Goal: Obtain resource: Obtain resource

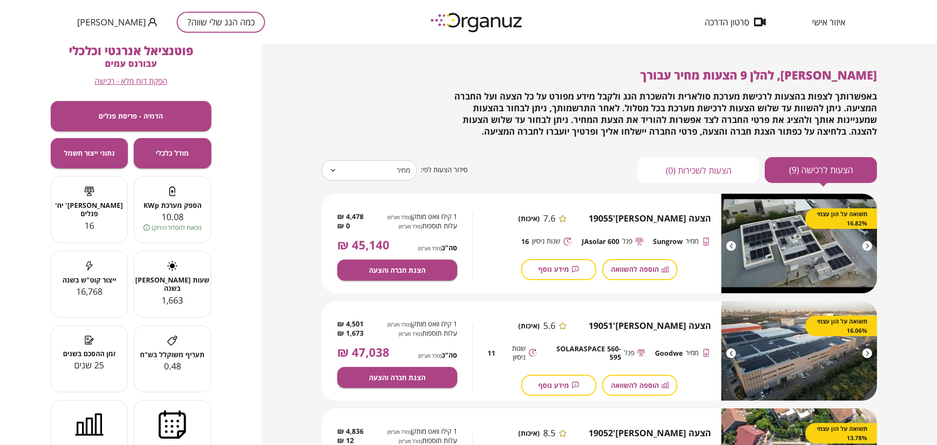
scroll to position [183, 0]
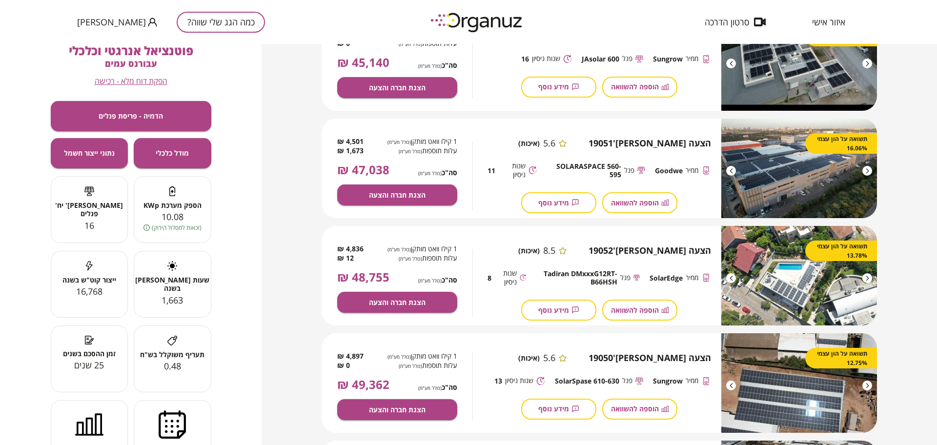
click at [177, 24] on button "כמה הגג שלי שווה?" at bounding box center [221, 22] width 88 height 21
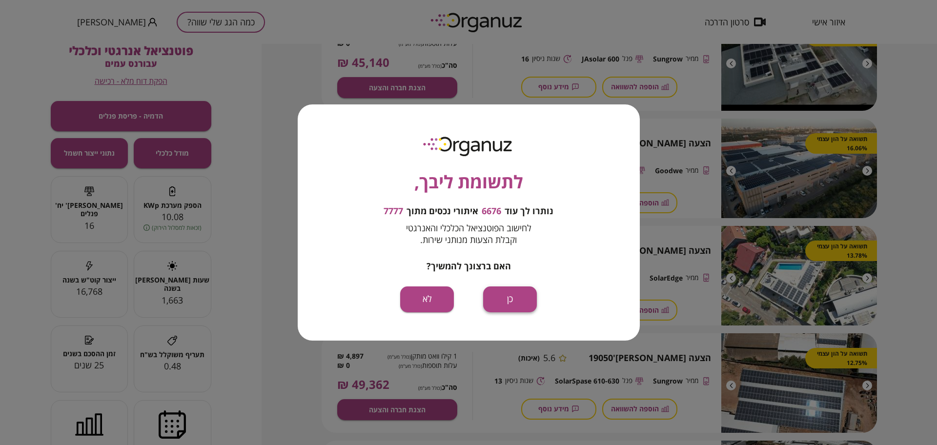
click at [531, 305] on button "כן" at bounding box center [510, 300] width 54 height 26
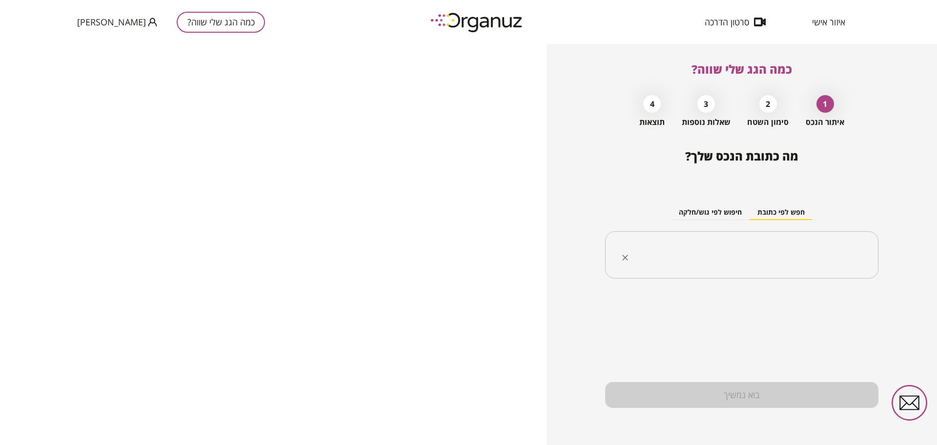
click at [816, 267] on div "​" at bounding box center [741, 255] width 273 height 48
paste input "**********"
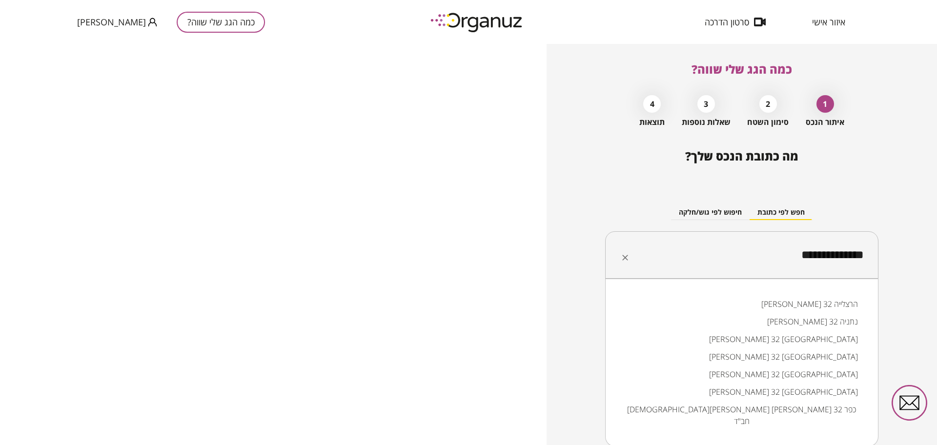
click at [814, 336] on li "[PERSON_NAME] 32 [GEOGRAPHIC_DATA]" at bounding box center [742, 339] width 248 height 18
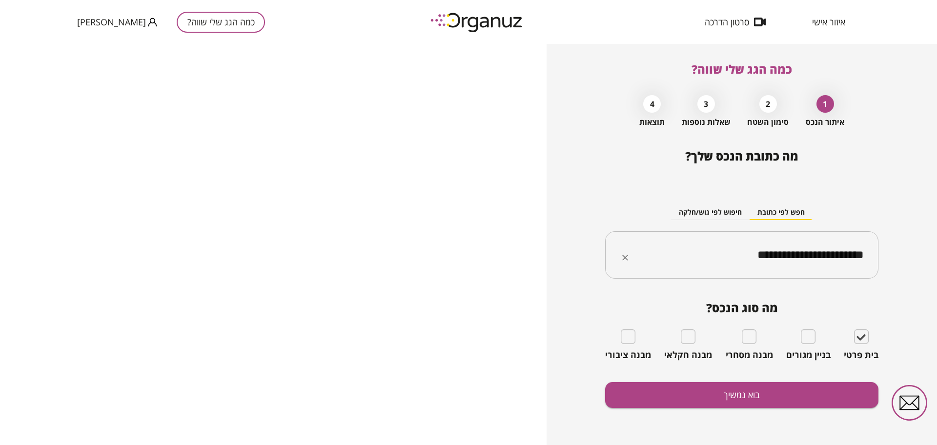
click at [810, 254] on input "**********" at bounding box center [745, 255] width 243 height 24
type input "**********"
click at [728, 393] on button "בוא נמשיך" at bounding box center [741, 395] width 273 height 26
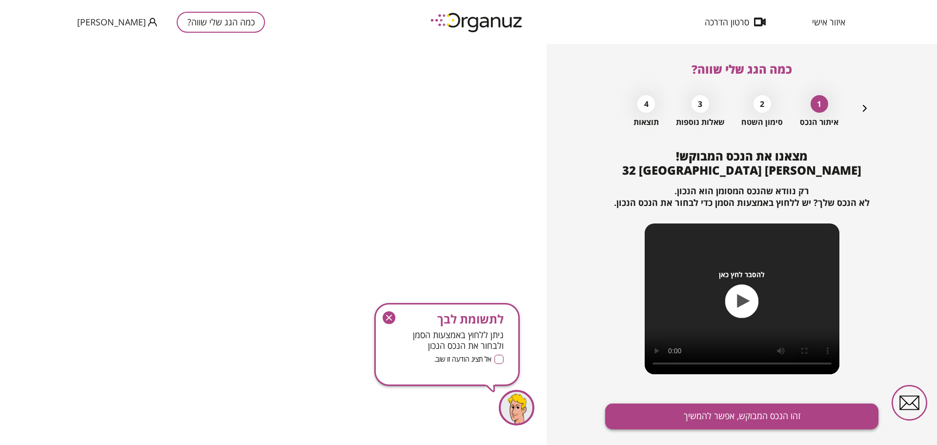
click at [739, 414] on button "זהו הנכס המבוקש, אפשר להמשיך" at bounding box center [741, 417] width 273 height 26
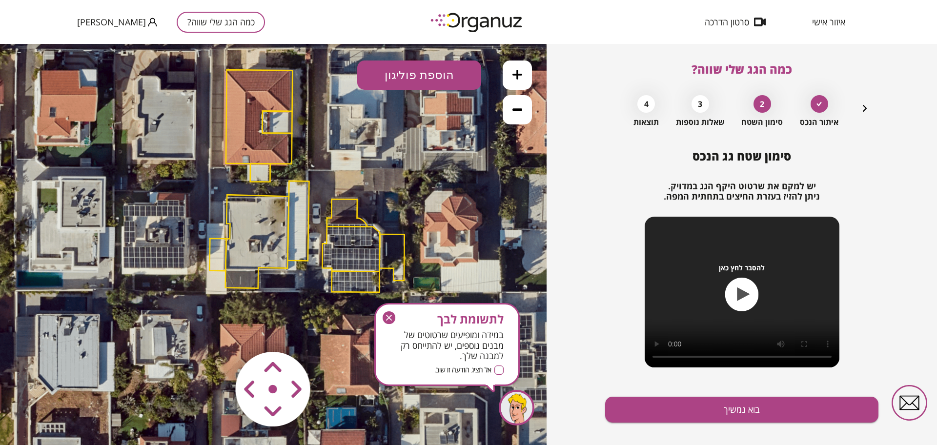
drag, startPoint x: 300, startPoint y: 289, endPoint x: 318, endPoint y: 261, distance: 34.3
click at [318, 261] on icon at bounding box center [306, 181] width 674 height 674
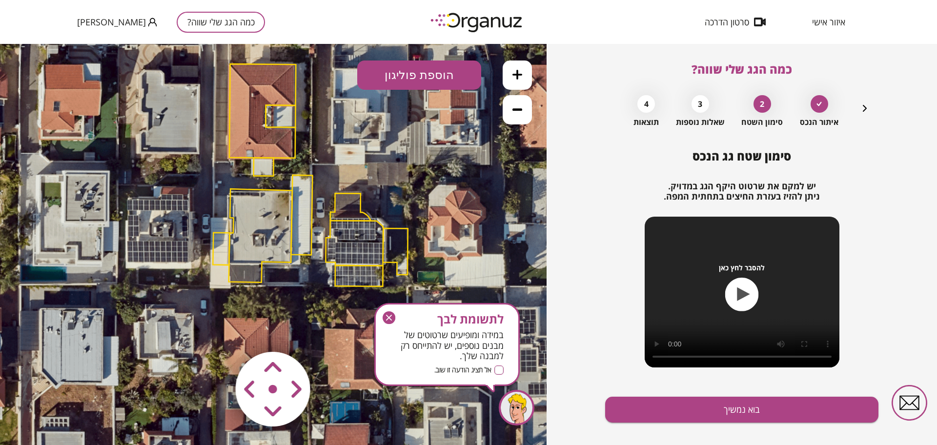
click at [215, 331] on area at bounding box center [215, 331] width 0 height 0
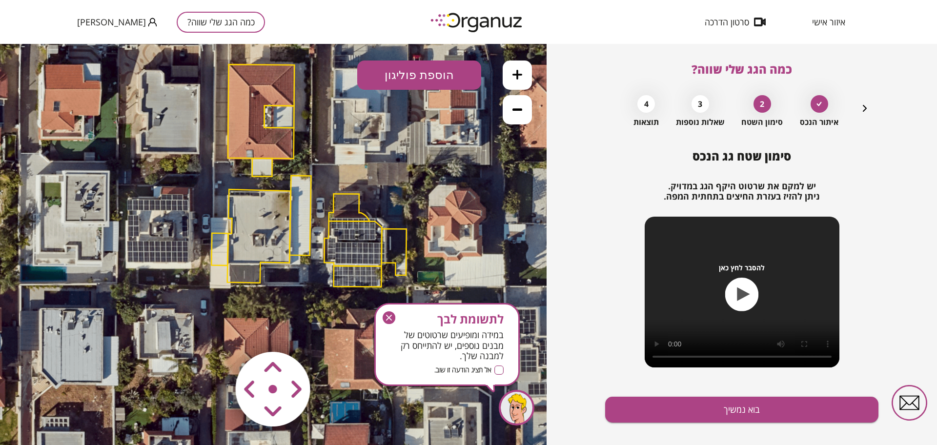
click at [384, 313] on icon "button" at bounding box center [389, 317] width 13 height 13
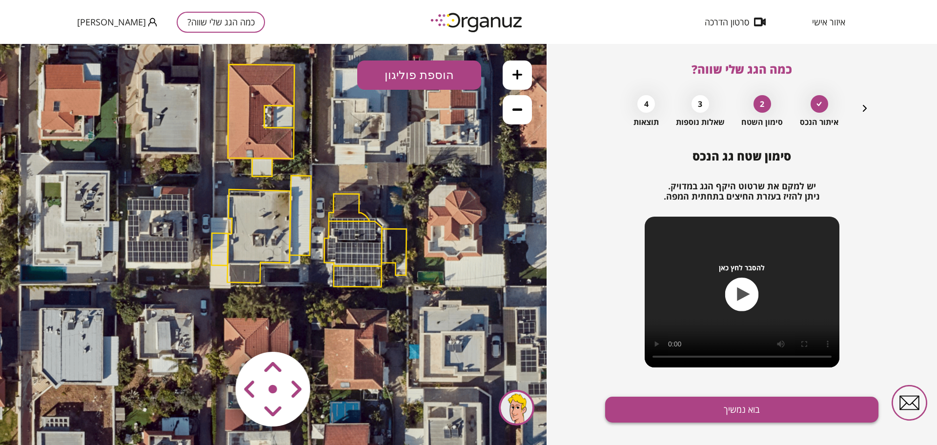
click at [682, 412] on button "בוא נמשיך" at bounding box center [741, 410] width 273 height 26
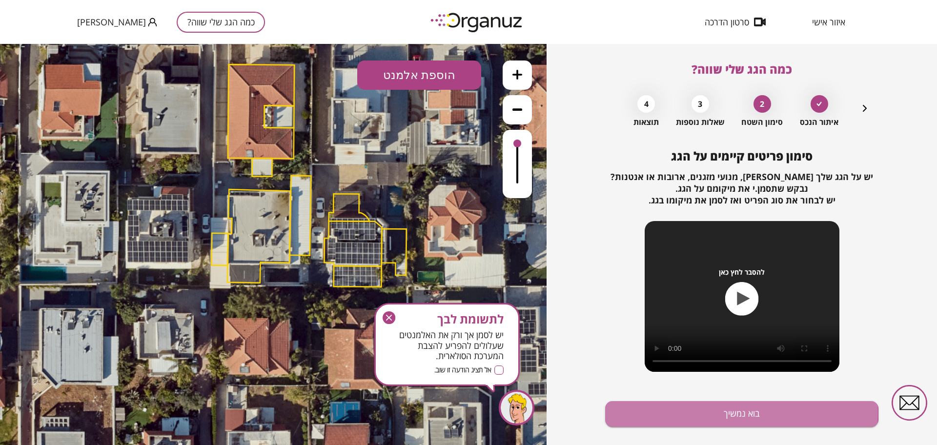
click at [682, 412] on button "בוא נמשיך" at bounding box center [741, 414] width 273 height 26
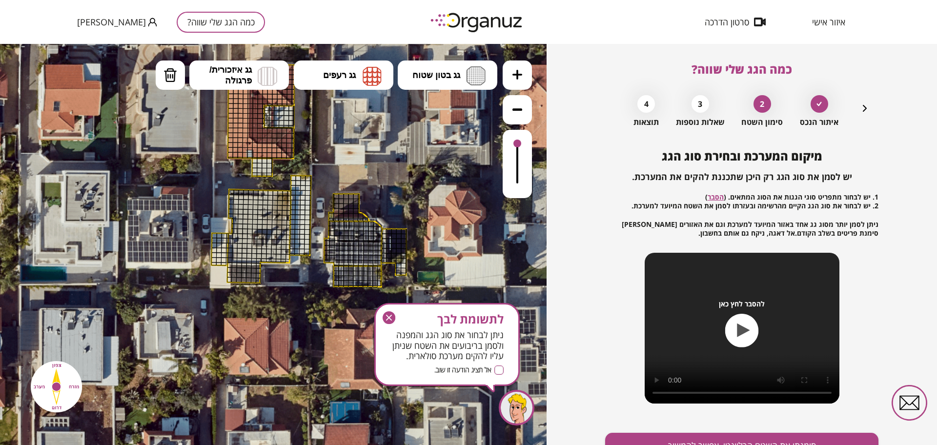
click at [525, 76] on button at bounding box center [517, 75] width 29 height 29
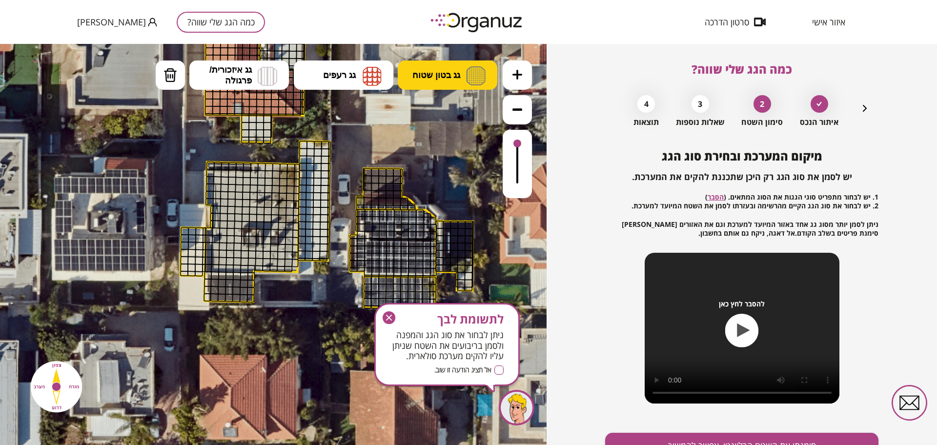
click at [457, 67] on button "גג בטון שטוח" at bounding box center [448, 75] width 100 height 29
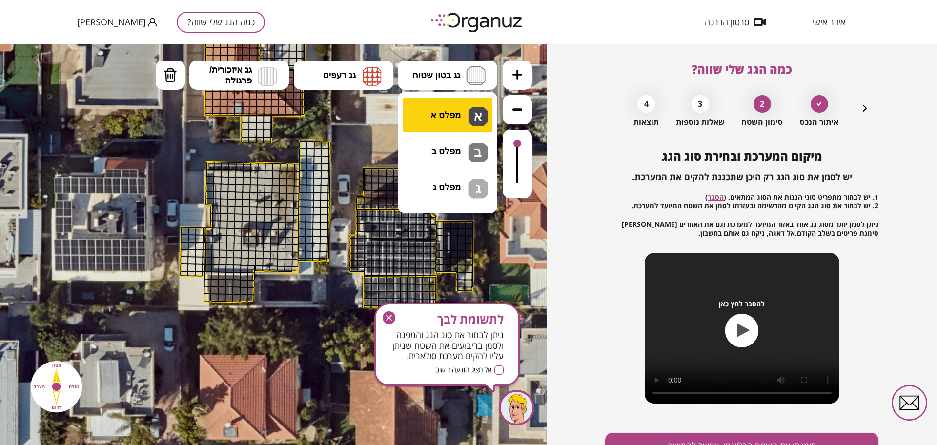
click at [438, 119] on div ".st0 { fill: #FFFFFF; } 10" at bounding box center [273, 244] width 547 height 401
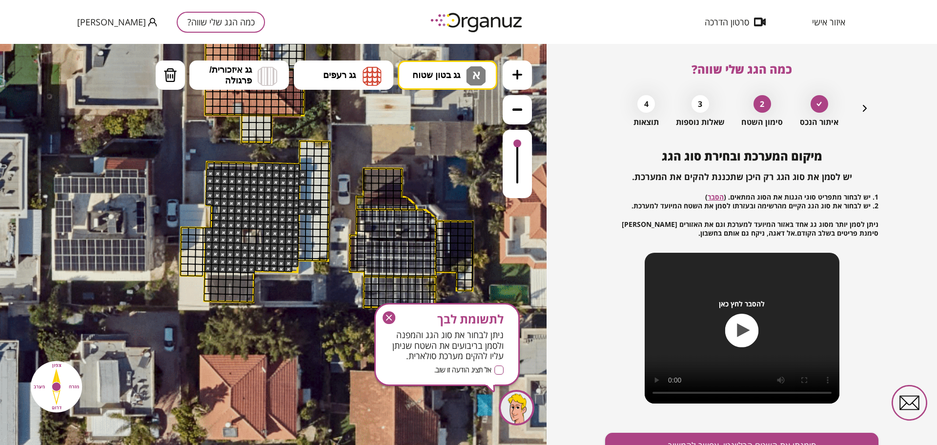
drag, startPoint x: 210, startPoint y: 172, endPoint x: 254, endPoint y: 190, distance: 47.8
click at [175, 74] on img at bounding box center [171, 75] width 14 height 15
drag, startPoint x: 303, startPoint y: 178, endPoint x: 302, endPoint y: 193, distance: 15.2
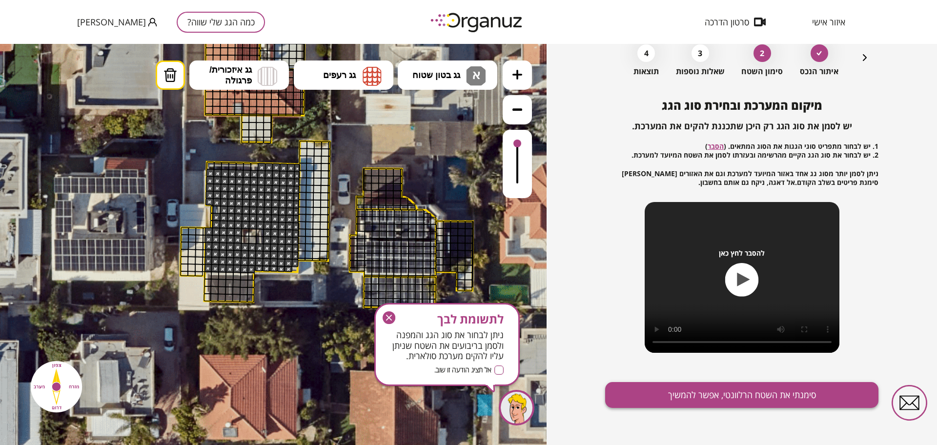
click at [711, 384] on button "סימנתי את השטח הרלוונטי, אפשר להמשיך" at bounding box center [741, 395] width 273 height 26
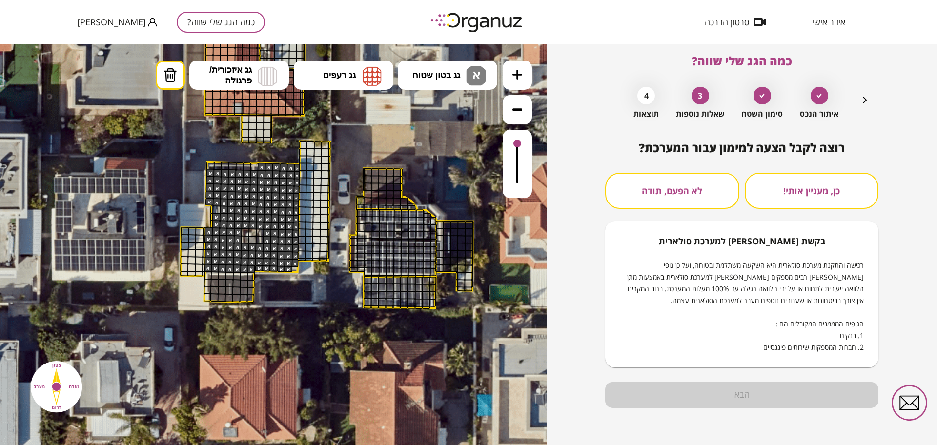
scroll to position [8, 0]
click at [655, 178] on button "לא הפעם, תודה" at bounding box center [672, 191] width 134 height 36
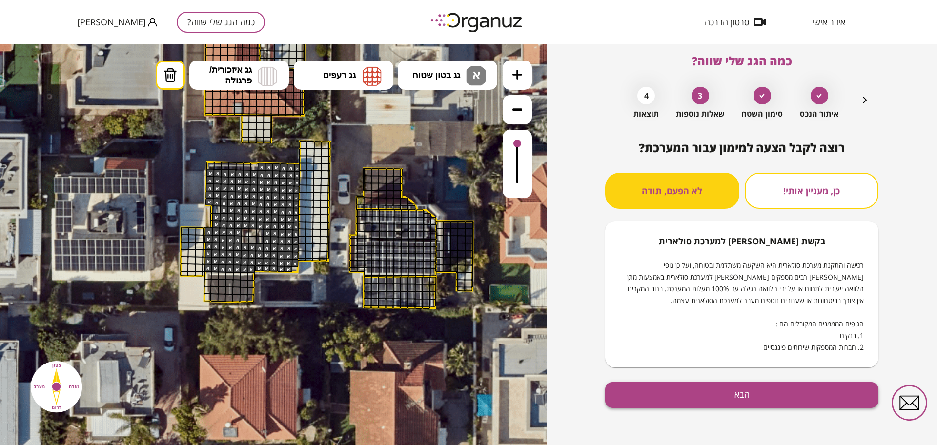
drag, startPoint x: 705, startPoint y: 397, endPoint x: 707, endPoint y: 392, distance: 5.3
click at [706, 393] on button "הבא" at bounding box center [741, 395] width 273 height 26
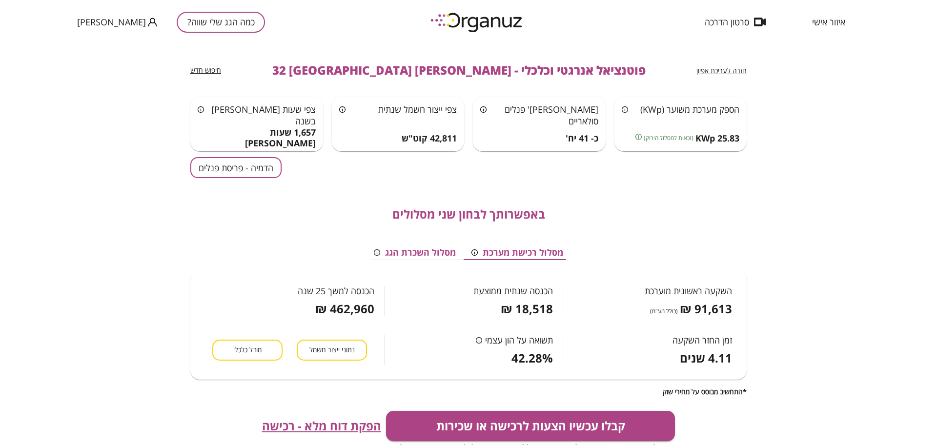
click at [215, 172] on button "הדמיה - פריסת פנלים" at bounding box center [235, 167] width 91 height 21
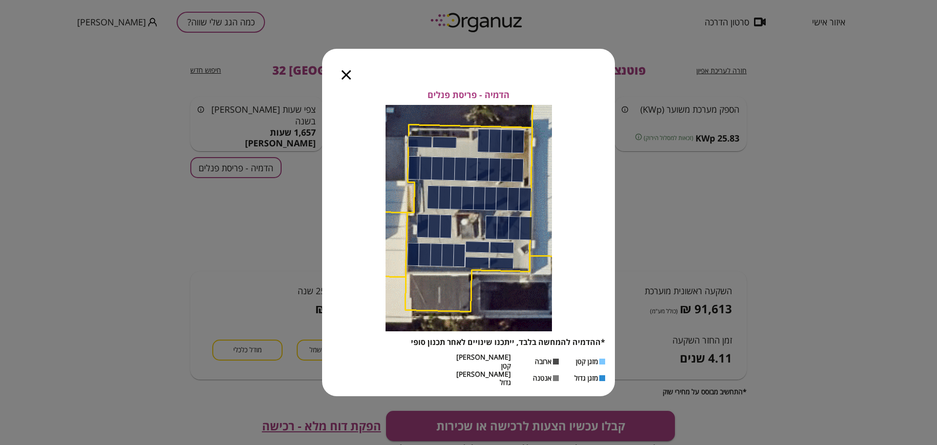
click at [346, 80] on icon "button" at bounding box center [346, 74] width 9 height 9
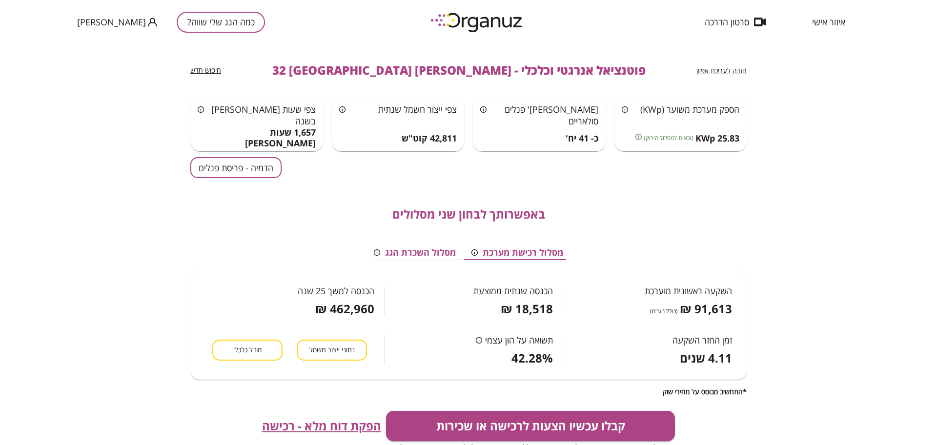
click at [707, 70] on span "חזרה לעריכת אפיון" at bounding box center [722, 70] width 50 height 9
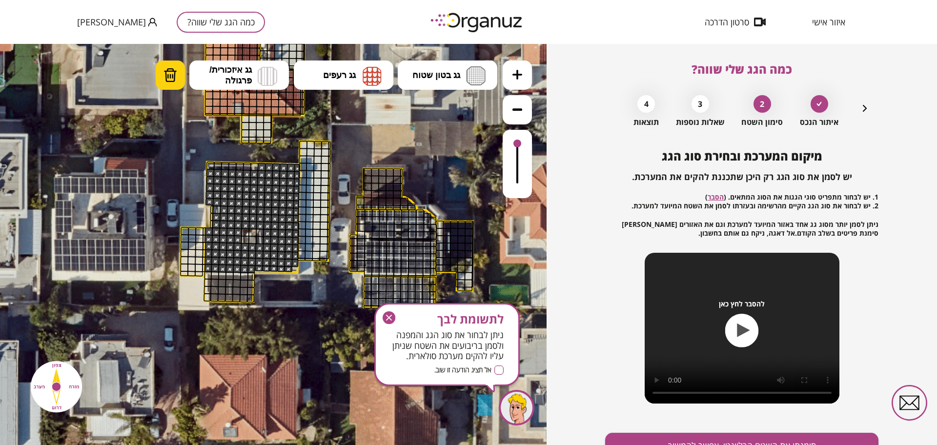
click at [179, 73] on button "מחיקה" at bounding box center [170, 75] width 29 height 29
drag, startPoint x: 207, startPoint y: 173, endPoint x: 310, endPoint y: 165, distance: 102.8
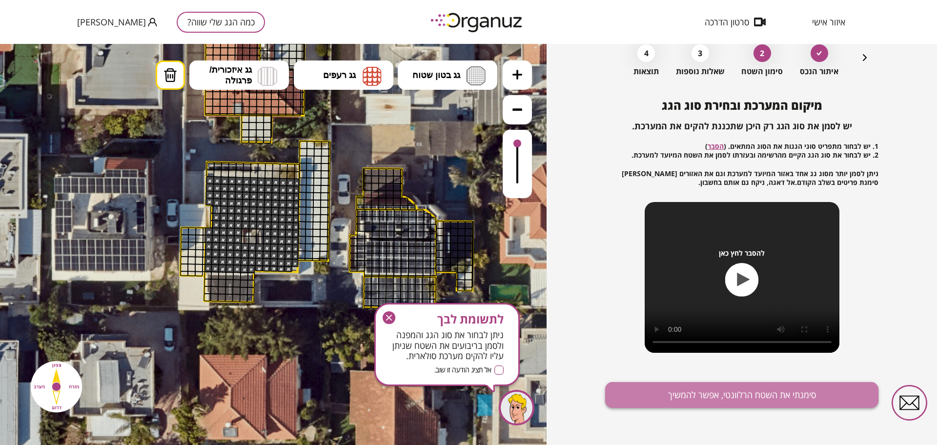
click at [710, 393] on button "סימנתי את השטח הרלוונטי, אפשר להמשיך" at bounding box center [741, 395] width 273 height 26
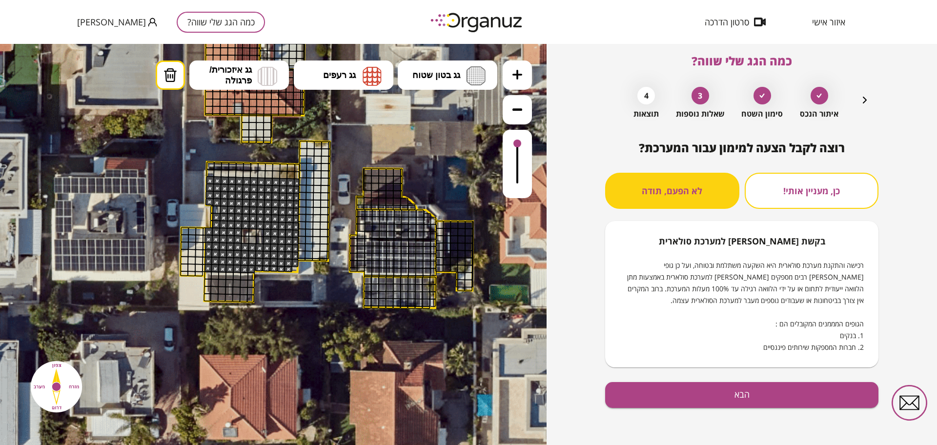
scroll to position [8, 0]
click at [714, 390] on button "הבא" at bounding box center [741, 395] width 273 height 26
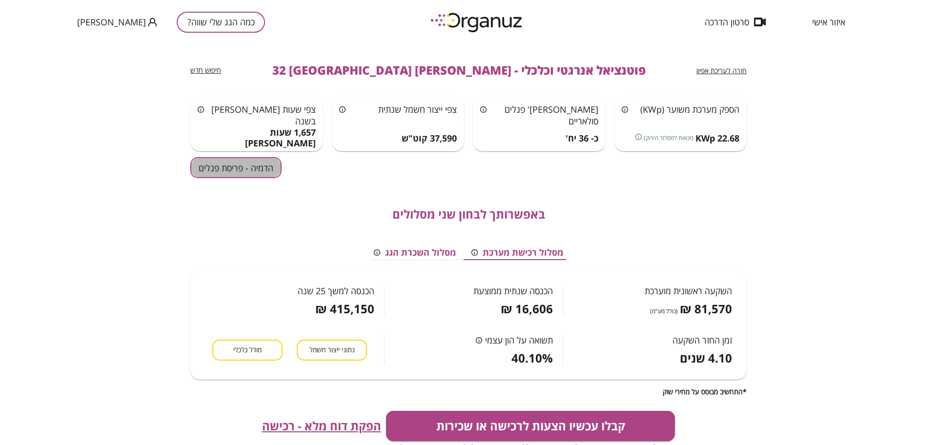
click at [234, 173] on button "הדמיה - פריסת פנלים" at bounding box center [235, 167] width 91 height 21
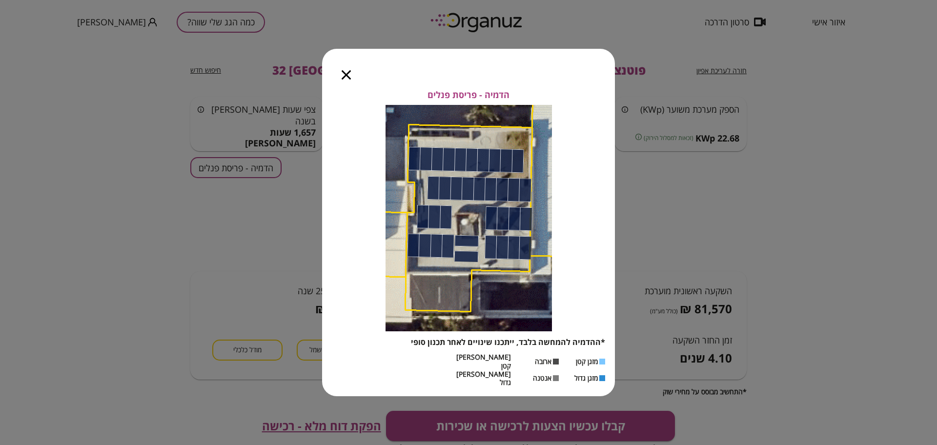
click at [351, 82] on div at bounding box center [346, 69] width 48 height 41
click at [347, 80] on icon "button" at bounding box center [346, 74] width 9 height 9
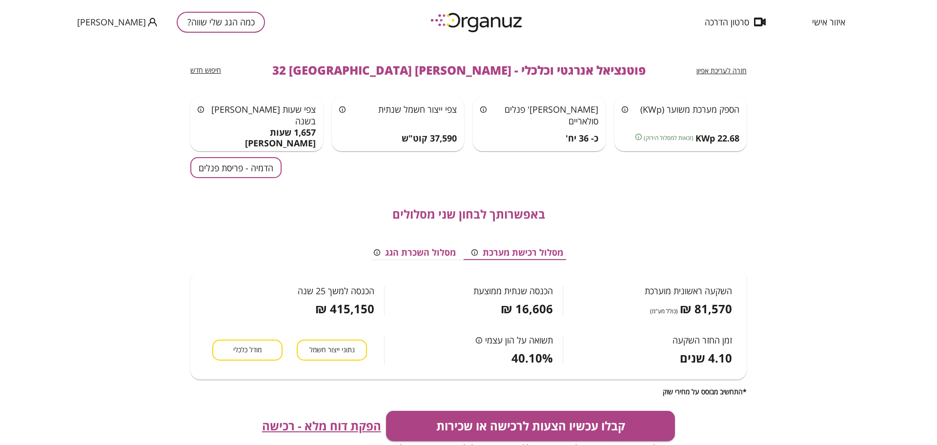
click at [704, 70] on span "חזרה לעריכת אפיון" at bounding box center [722, 70] width 50 height 9
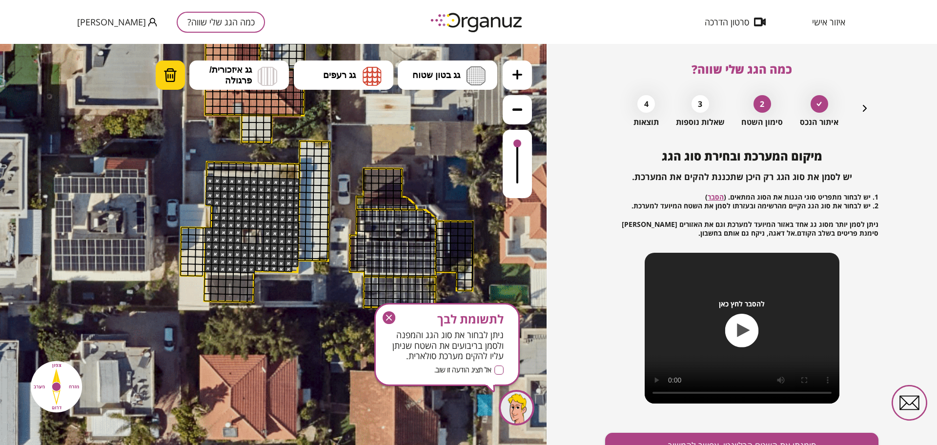
click at [167, 68] on img at bounding box center [171, 75] width 14 height 15
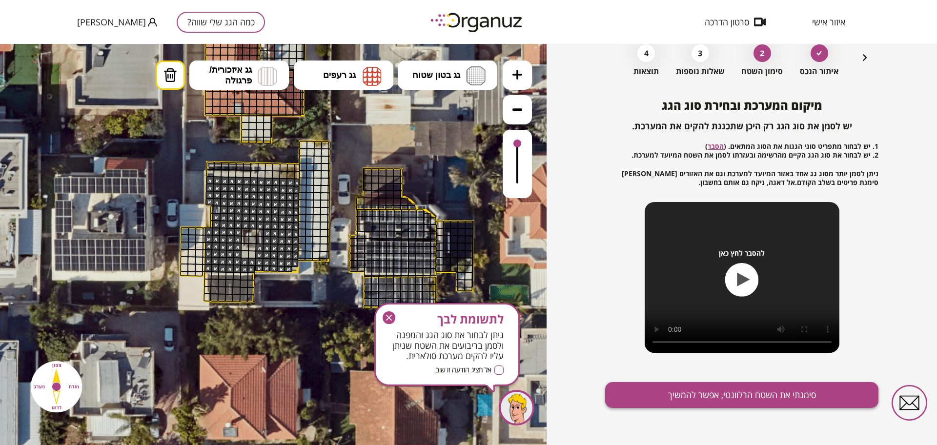
click at [674, 387] on button "סימנתי את השטח הרלוונטי, אפשר להמשיך" at bounding box center [741, 395] width 273 height 26
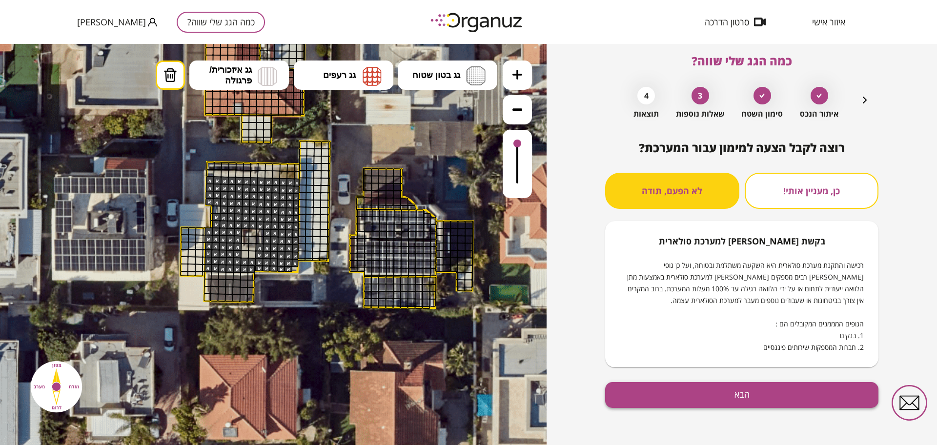
scroll to position [8, 0]
click at [684, 390] on button "הבא" at bounding box center [741, 395] width 273 height 26
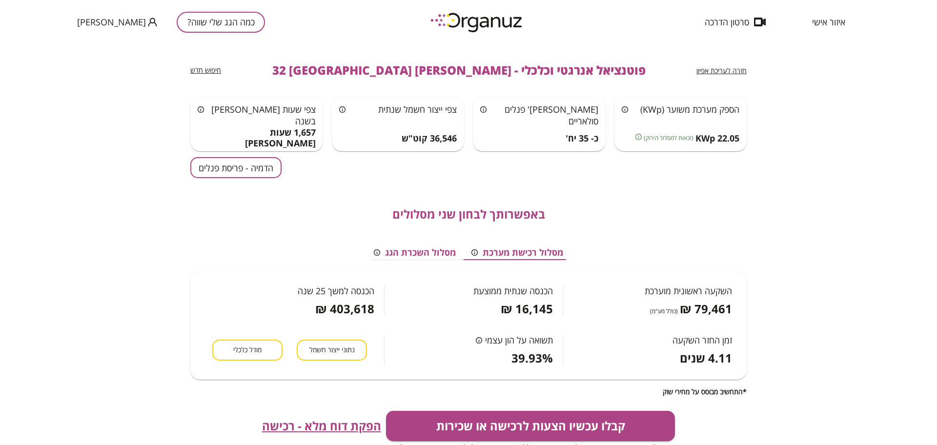
click at [208, 168] on button "הדמיה - פריסת פנלים" at bounding box center [235, 167] width 91 height 21
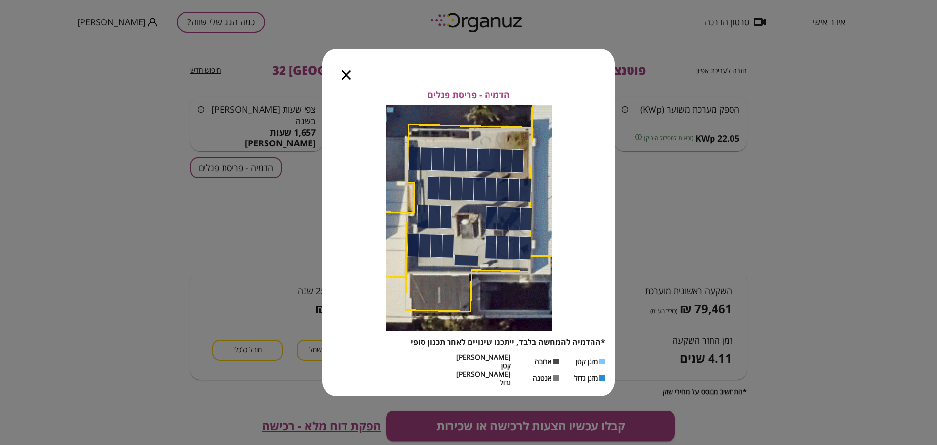
click at [348, 80] on icon "button" at bounding box center [346, 74] width 9 height 9
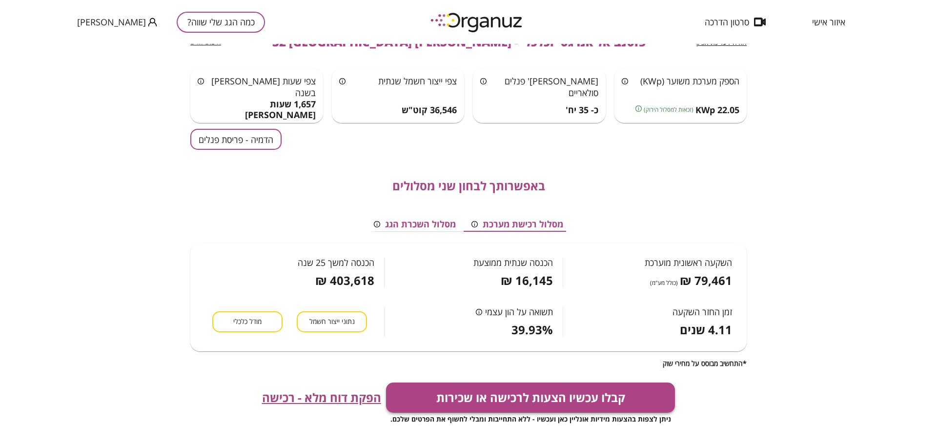
scroll to position [61, 0]
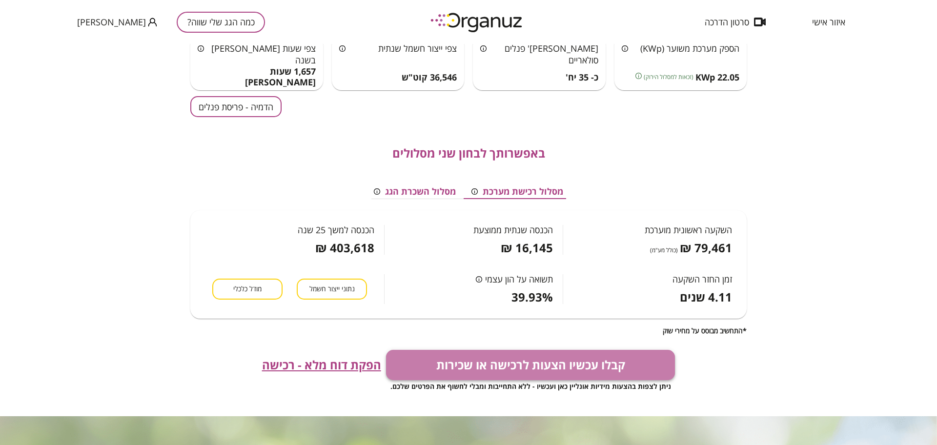
click at [468, 365] on button "קבלו עכשיו הצעות לרכישה או שכירות" at bounding box center [530, 365] width 289 height 30
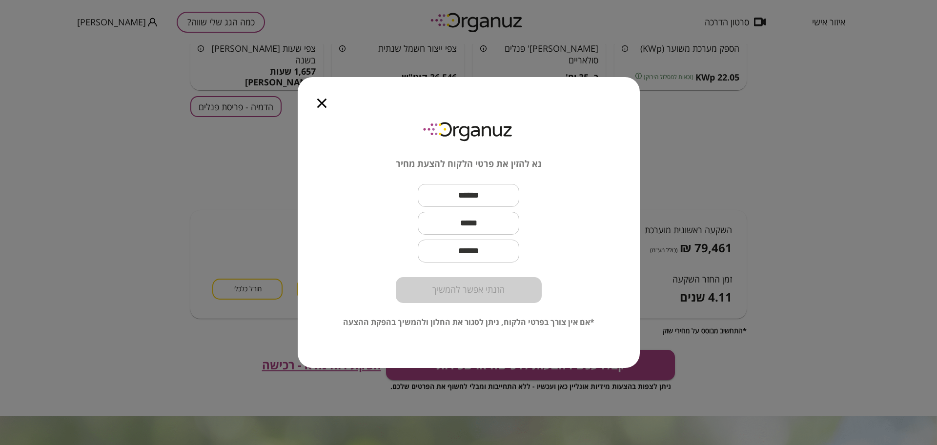
click at [498, 187] on input "text" at bounding box center [469, 195] width 102 height 29
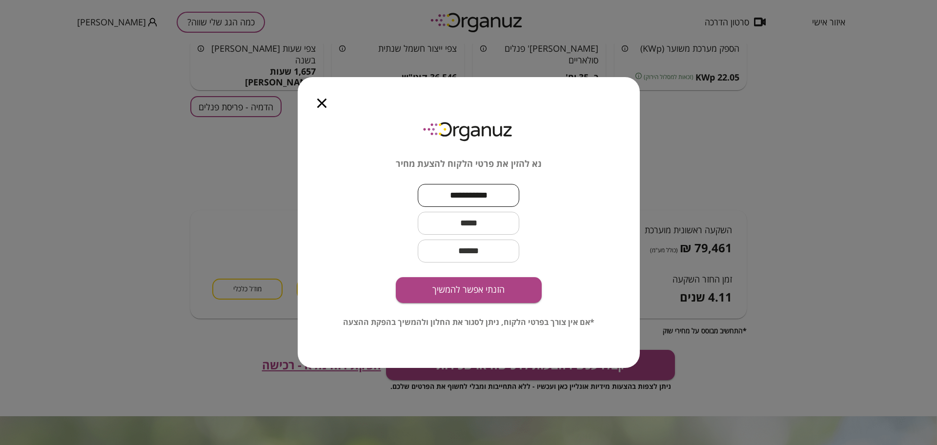
type input "**********"
click at [479, 219] on input "text" at bounding box center [469, 223] width 102 height 29
type input "**********"
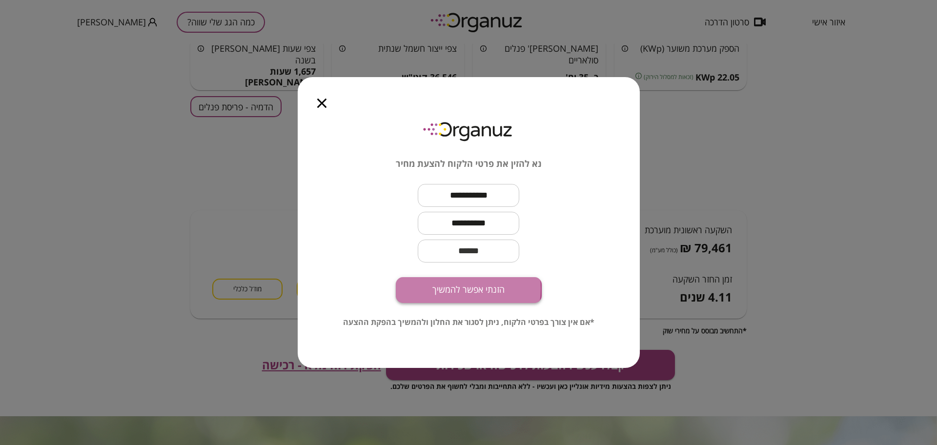
click at [449, 288] on button "הזנתי אפשר להמשיך" at bounding box center [469, 290] width 146 height 26
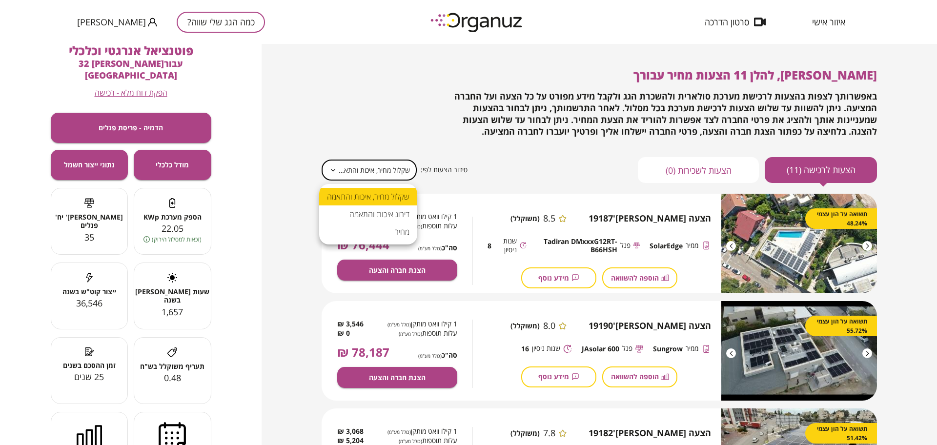
click at [368, 156] on body "**********" at bounding box center [468, 222] width 937 height 445
click at [392, 223] on li "מחיר" at bounding box center [368, 232] width 98 height 18
type input "*****"
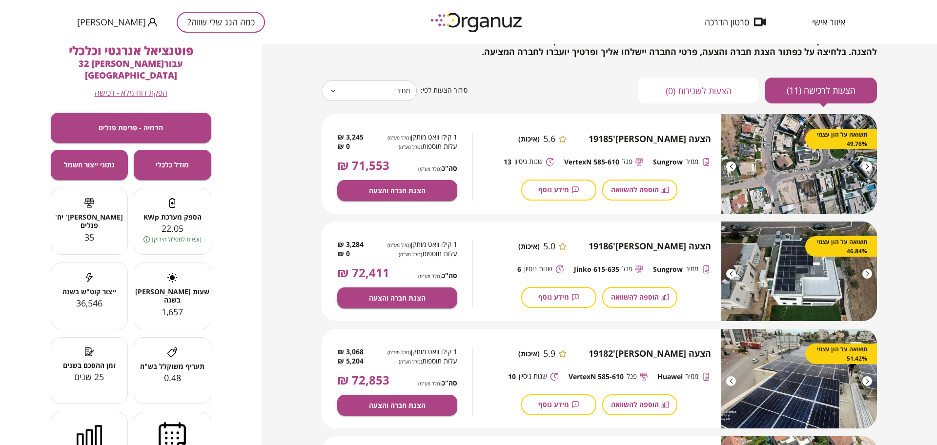
scroll to position [122, 0]
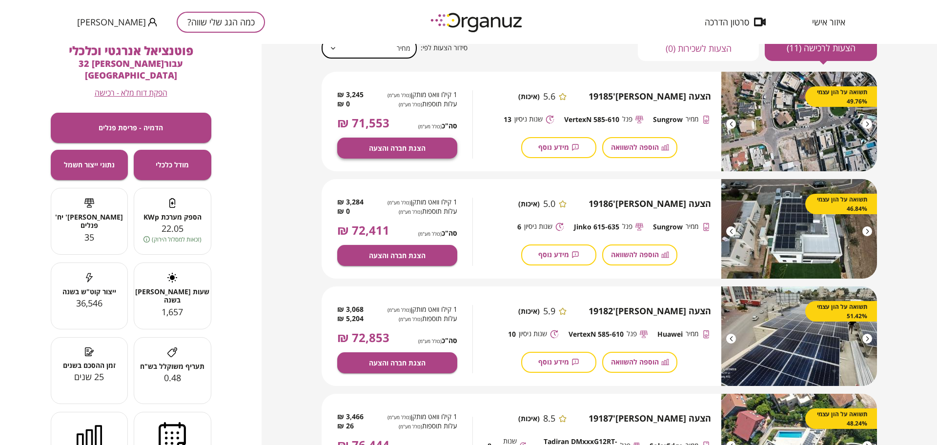
click at [419, 148] on span "הצגת חברה והצעה" at bounding box center [397, 148] width 57 height 8
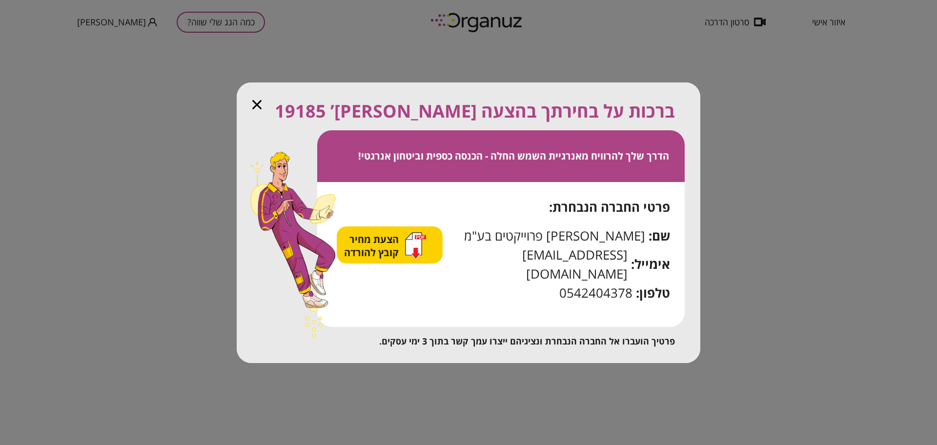
click at [372, 258] on span "הצעת מחיר קובץ להורדה" at bounding box center [372, 246] width 57 height 26
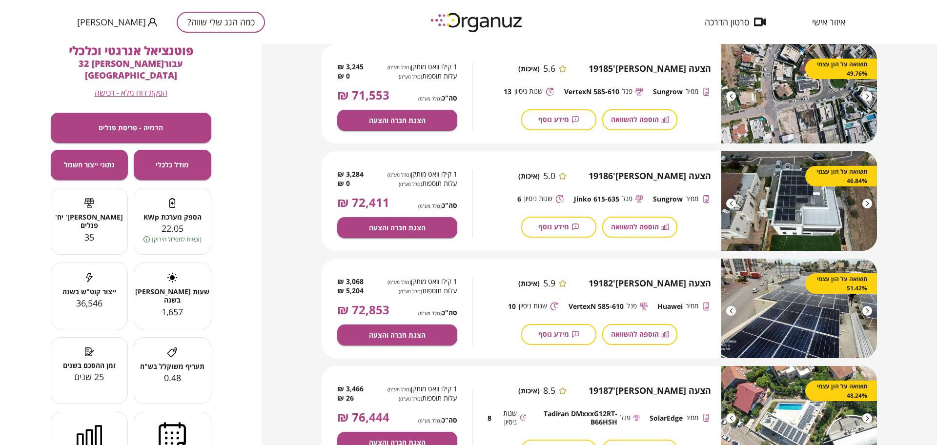
scroll to position [183, 0]
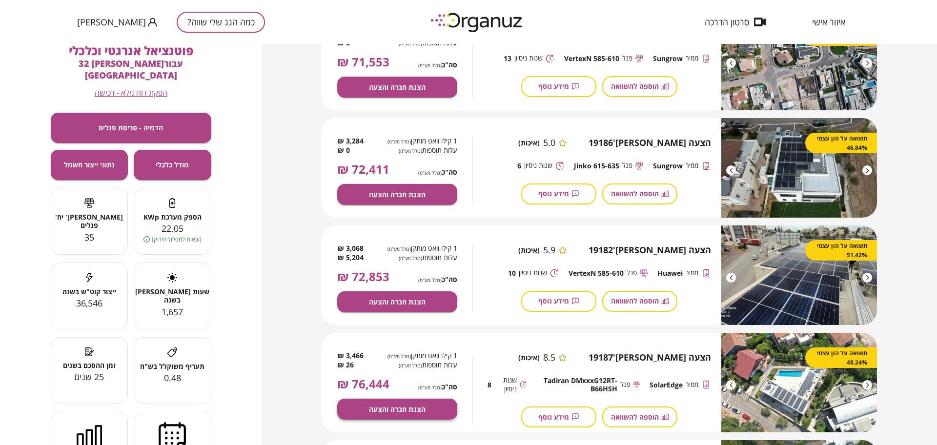
click at [421, 408] on span "הצגת חברה והצעה" at bounding box center [397, 409] width 57 height 8
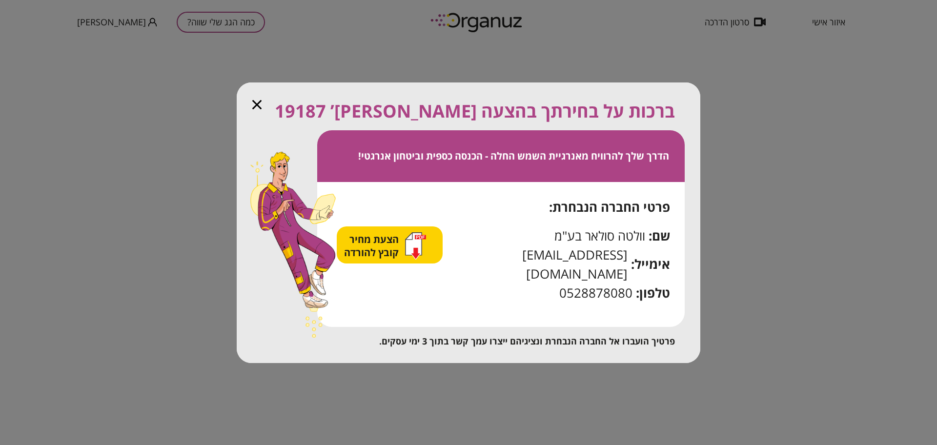
click at [377, 249] on span "הצעת מחיר קובץ להורדה" at bounding box center [372, 246] width 57 height 26
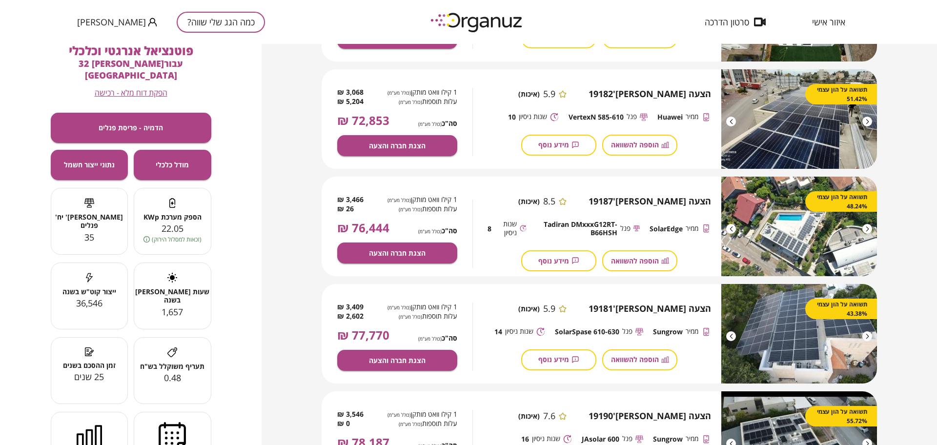
scroll to position [305, 0]
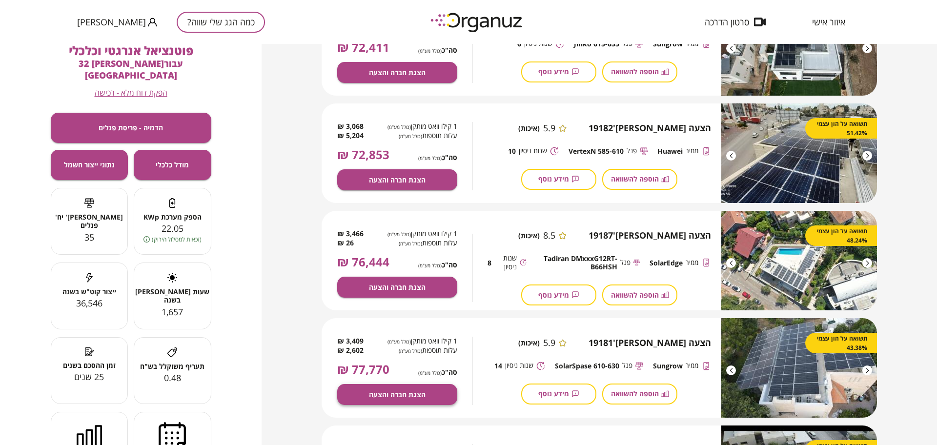
click at [418, 394] on span "הצגת חברה והצעה" at bounding box center [397, 394] width 57 height 8
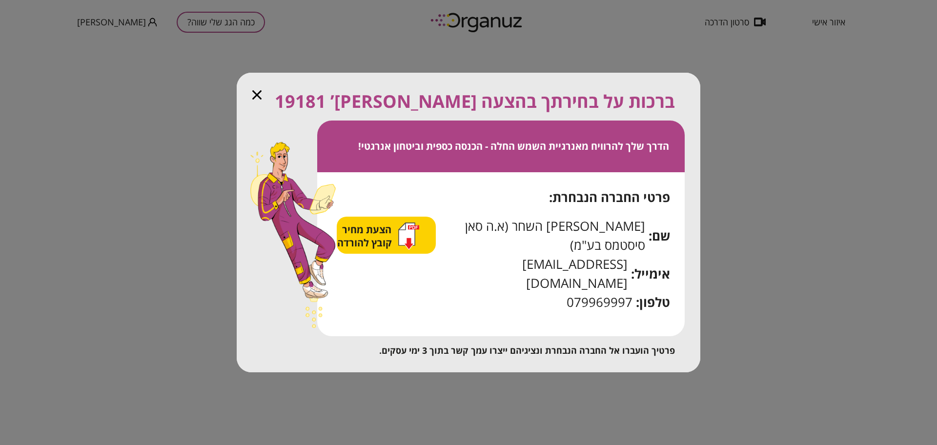
click at [382, 249] on span "הצעת מחיר קובץ להורדה" at bounding box center [365, 236] width 57 height 26
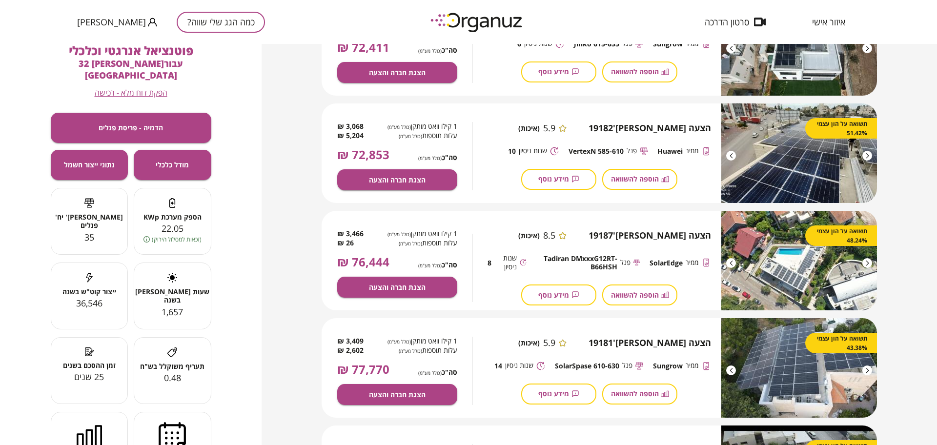
click at [812, 15] on div "איזור אישי סרטון הדרכה" at bounding box center [774, 22] width 171 height 44
click at [814, 20] on span "איזור אישי" at bounding box center [828, 22] width 33 height 10
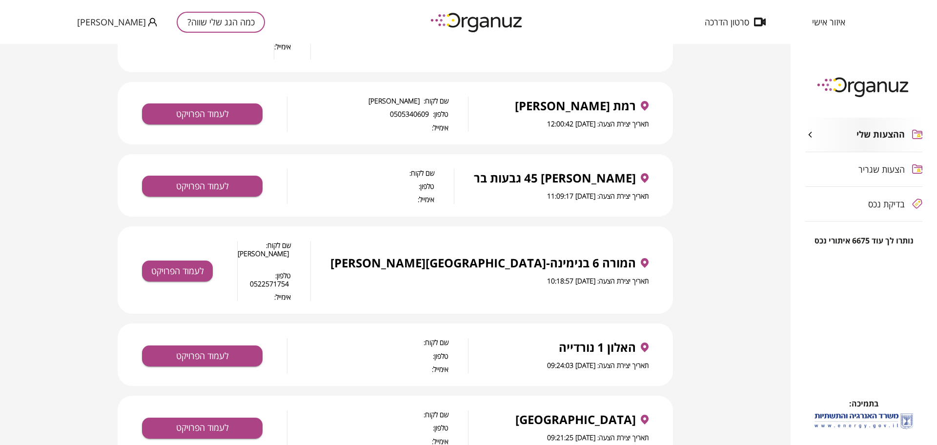
scroll to position [854, 0]
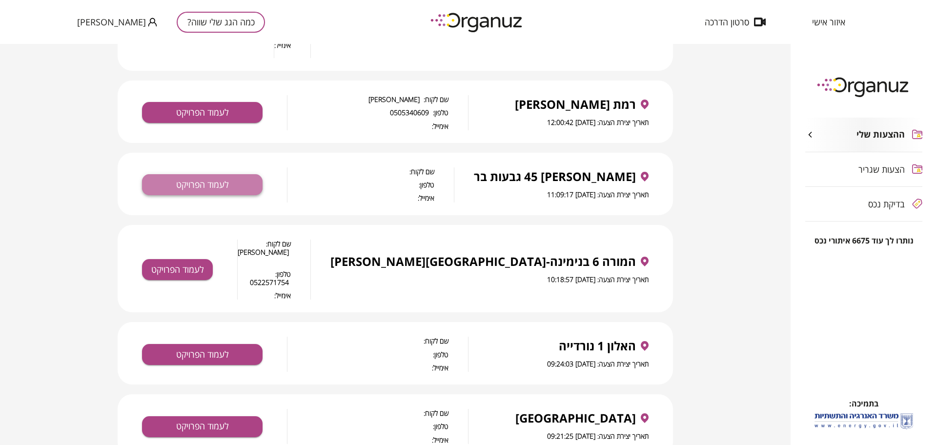
click at [233, 174] on button "לעמוד הפרויקט" at bounding box center [202, 184] width 121 height 21
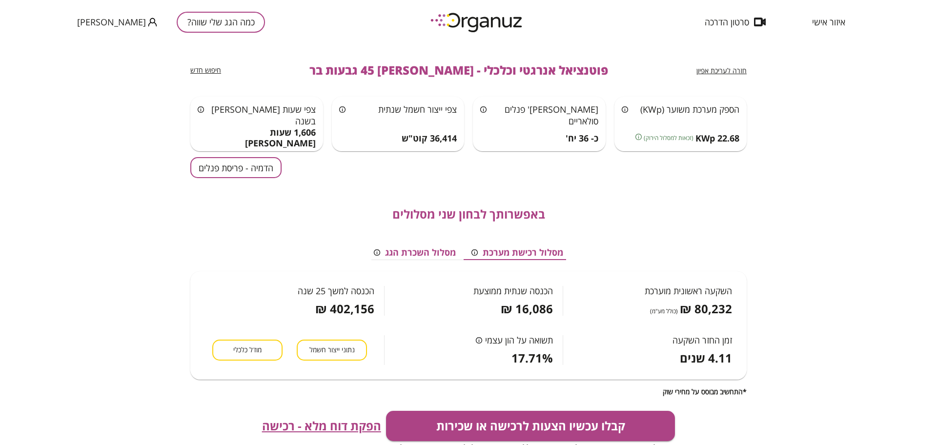
click at [270, 169] on button "הדמיה - פריסת פנלים" at bounding box center [235, 167] width 91 height 21
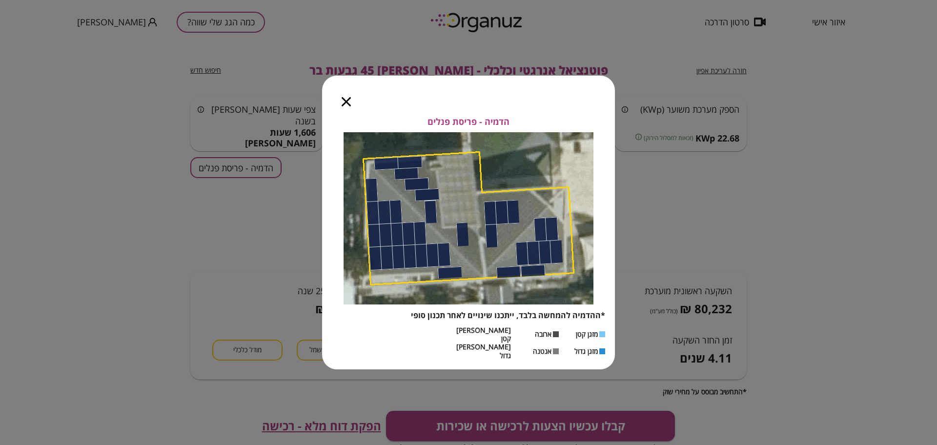
click at [350, 106] on icon "button" at bounding box center [346, 101] width 9 height 9
